Goal: Task Accomplishment & Management: Manage account settings

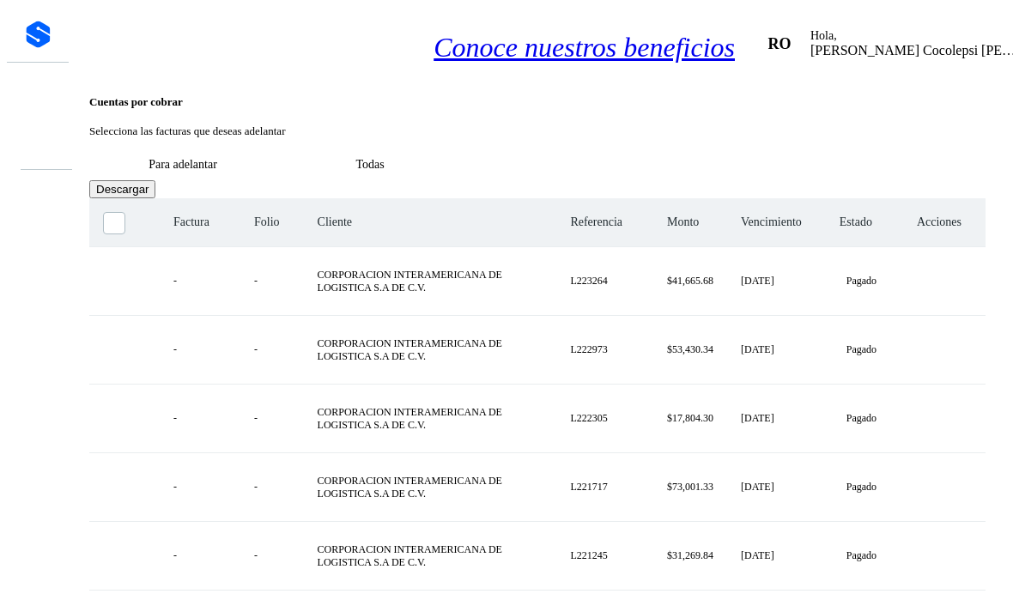
click at [276, 149] on button "Para adelantar" at bounding box center [182, 165] width 187 height 32
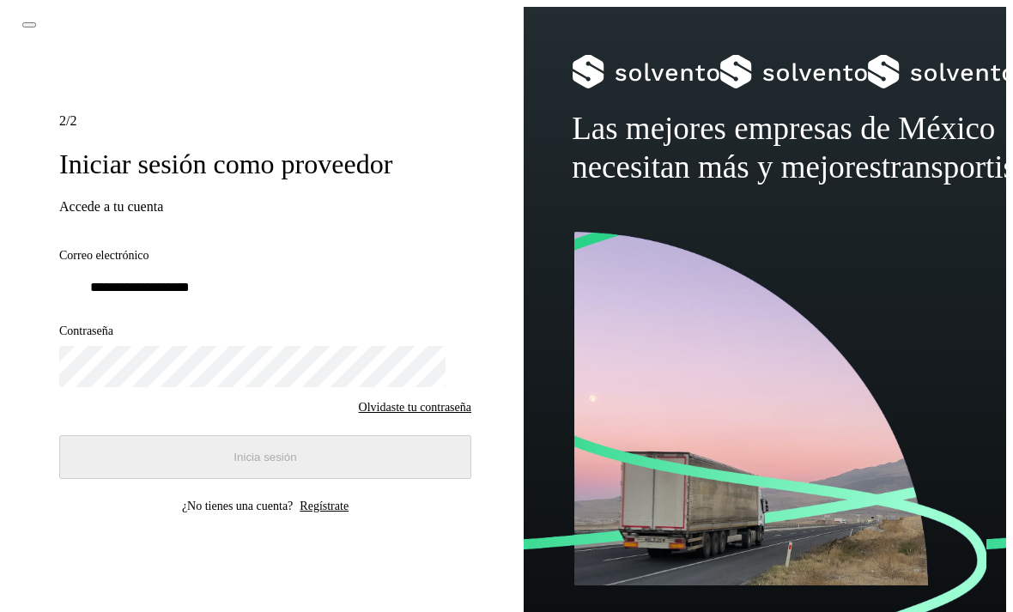
click at [407, 296] on input "email" at bounding box center [265, 286] width 412 height 33
type input "**********"
click at [410, 469] on button "Inicia sesión" at bounding box center [265, 457] width 412 height 44
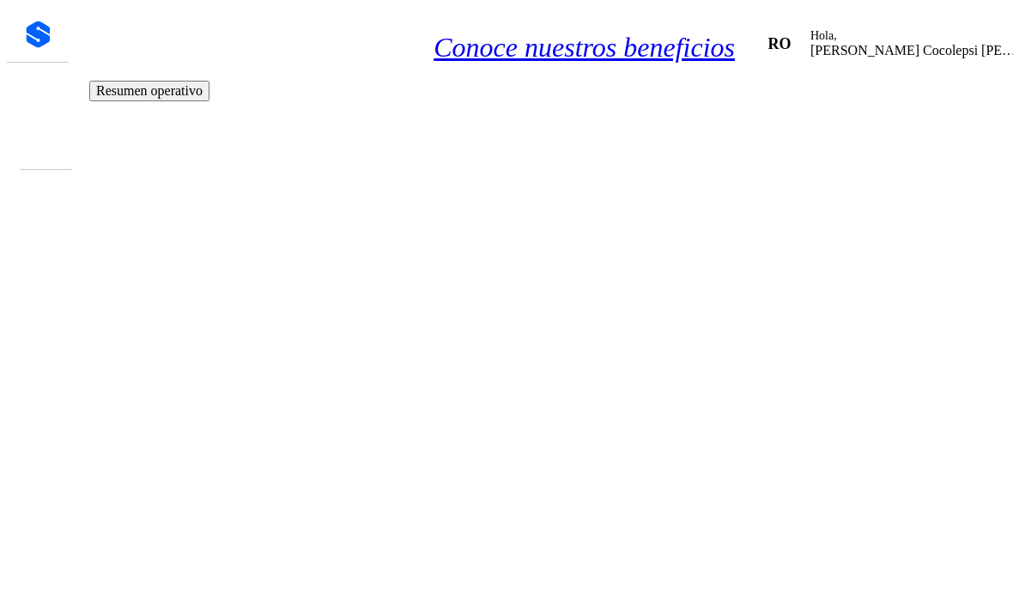
click at [37, 116] on icon at bounding box center [37, 116] width 0 height 0
click at [19, 145] on div "Cuentas por cobrar" at bounding box center [37, 136] width 36 height 17
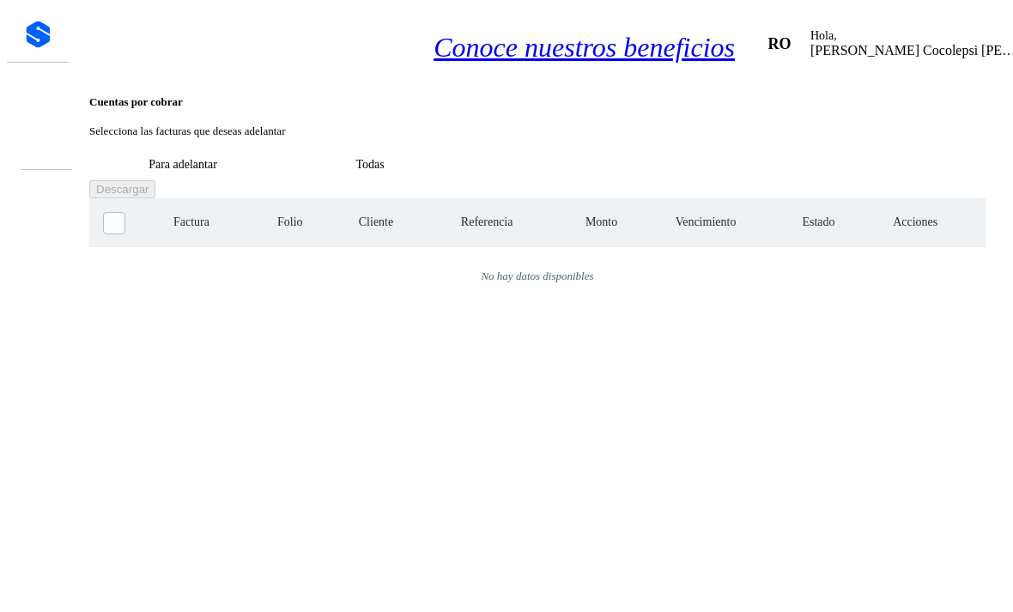
click at [276, 149] on button "Para adelantar" at bounding box center [182, 165] width 187 height 32
click at [573, 598] on div "Selecciona todas las facturas disponibles para adelanto Factura Folio Cliente R…" at bounding box center [537, 452] width 896 height 509
click at [573, 607] on div "Selecciona todas las facturas disponibles para adelanto Factura Folio Cliente R…" at bounding box center [537, 452] width 896 height 509
